Goal: Information Seeking & Learning: Compare options

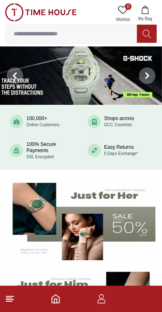
click at [14, 299] on icon at bounding box center [10, 299] width 10 height 10
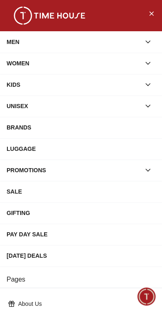
click at [16, 36] on div "MEN" at bounding box center [74, 42] width 134 height 15
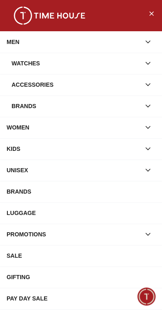
click at [13, 83] on div "Accessories" at bounding box center [76, 84] width 129 height 15
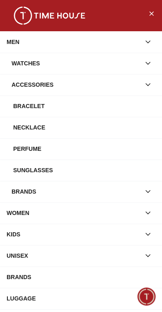
click at [15, 172] on div "Sunglasses" at bounding box center [84, 170] width 142 height 15
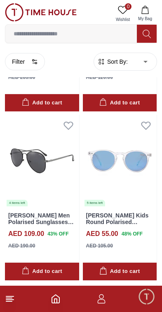
scroll to position [995, 0]
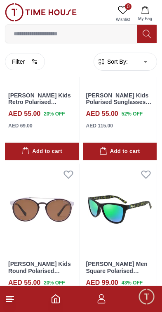
scroll to position [2802, 0]
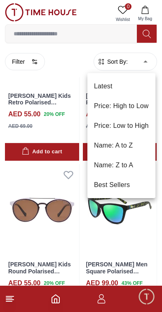
click at [141, 62] on div at bounding box center [81, 156] width 162 height 312
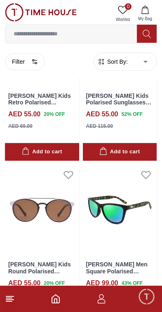
click at [14, 63] on button "Filter" at bounding box center [25, 61] width 40 height 17
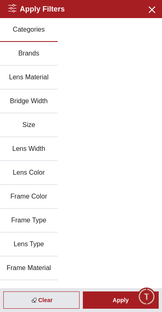
scroll to position [0, 0]
click at [19, 56] on button "Brands" at bounding box center [29, 54] width 58 height 24
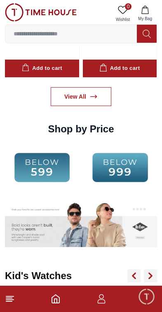
scroll to position [1160, 0]
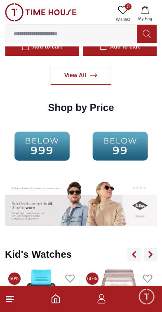
click at [47, 144] on img at bounding box center [42, 146] width 74 height 47
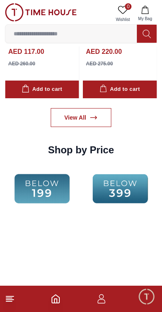
scroll to position [1123, 0]
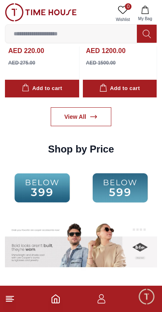
click at [38, 188] on img at bounding box center [42, 187] width 74 height 47
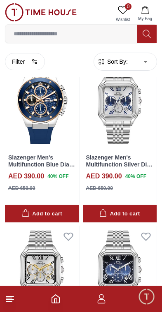
scroll to position [886, 0]
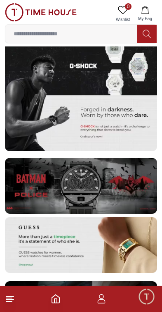
scroll to position [1616, 0]
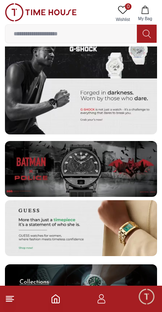
click at [118, 171] on img at bounding box center [81, 169] width 152 height 56
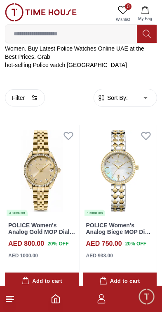
scroll to position [168, 0]
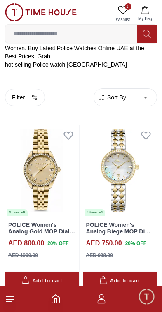
click at [61, 222] on link "POLICE Women's Analog Gold MOP Dial Watch - PEWLH0024303" at bounding box center [41, 232] width 67 height 21
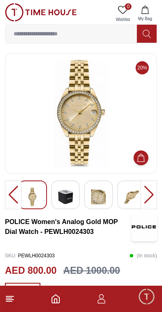
click at [13, 301] on icon at bounding box center [10, 299] width 10 height 10
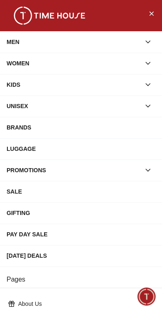
click at [5, 304] on div "About Us" at bounding box center [81, 303] width 152 height 15
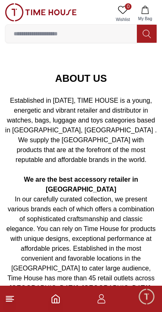
click at [5, 302] on icon at bounding box center [10, 299] width 10 height 10
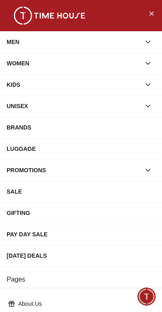
click at [157, 10] on button "Close Menu" at bounding box center [150, 13] width 13 height 13
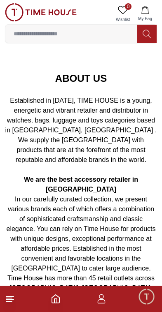
click at [54, 299] on icon "Home" at bounding box center [56, 299] width 10 height 10
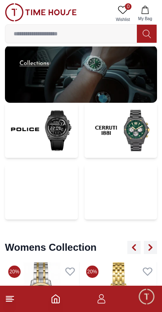
scroll to position [1836, 0]
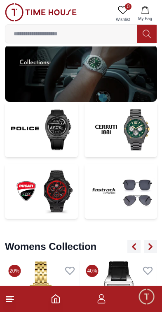
click at [43, 124] on img at bounding box center [41, 129] width 73 height 55
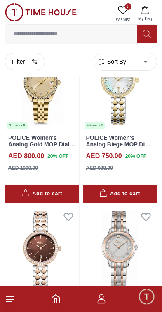
scroll to position [255, 0]
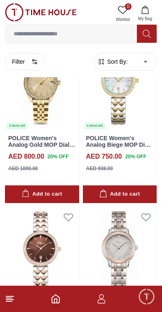
click at [56, 302] on icon "Home" at bounding box center [56, 299] width 10 height 10
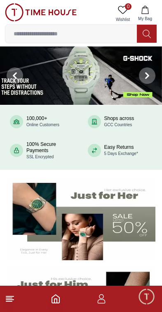
click at [144, 76] on icon at bounding box center [146, 75] width 7 height 7
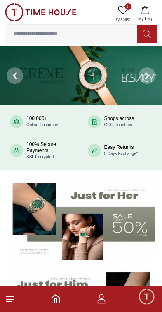
click at [146, 73] on icon at bounding box center [147, 75] width 2 height 5
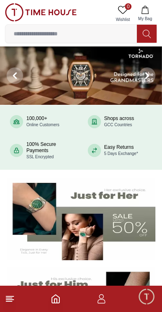
click at [117, 83] on img at bounding box center [81, 75] width 162 height 58
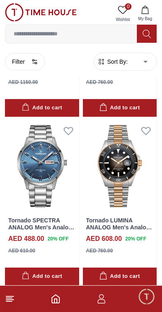
scroll to position [695, 0]
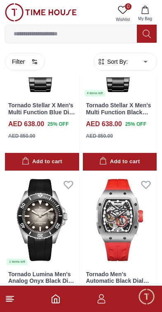
scroll to position [1828, 0]
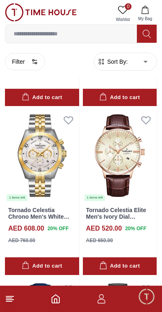
scroll to position [4754, 0]
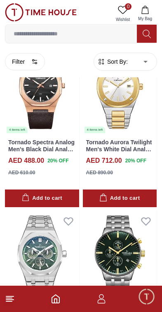
scroll to position [6194, 0]
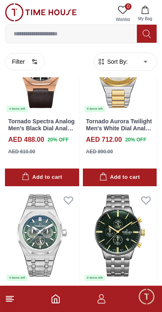
click at [130, 219] on img at bounding box center [120, 236] width 74 height 92
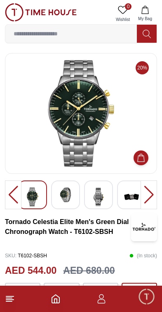
click at [65, 195] on img at bounding box center [65, 194] width 15 height 15
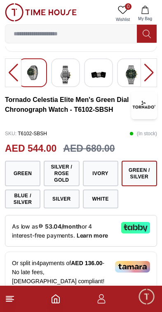
scroll to position [123, 0]
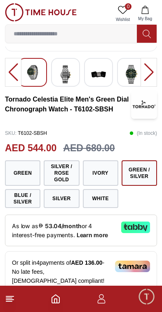
click at [69, 171] on button "Silver / Rose Gold" at bounding box center [61, 172] width 35 height 25
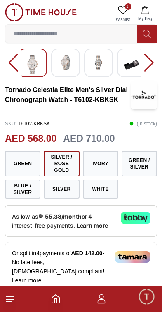
scroll to position [135, 0]
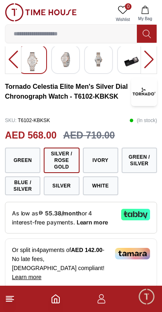
click at [17, 157] on button "Green" at bounding box center [22, 160] width 35 height 25
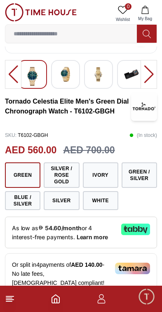
scroll to position [123, 0]
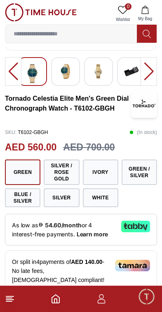
click at [16, 196] on button "Blue / Silver" at bounding box center [22, 197] width 35 height 19
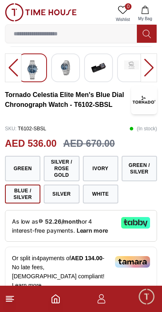
scroll to position [127, 0]
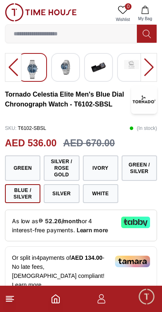
click at [98, 166] on button "Ivory" at bounding box center [100, 167] width 35 height 25
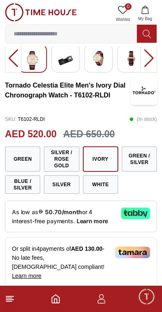
scroll to position [136, 0]
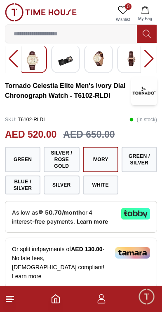
click at [102, 184] on button "White" at bounding box center [100, 185] width 35 height 19
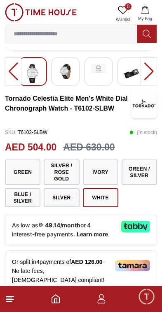
scroll to position [123, 0]
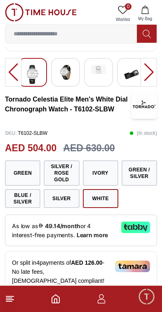
click at [145, 176] on button "Green / Silver" at bounding box center [138, 172] width 35 height 25
